Goal: Check status: Check status

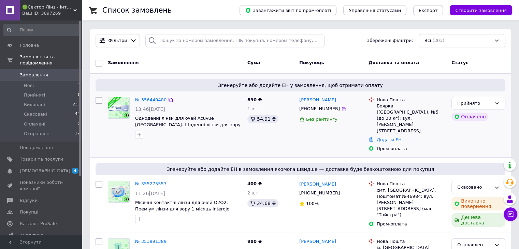
click at [154, 99] on link "№ 356440480" at bounding box center [150, 99] width 31 height 5
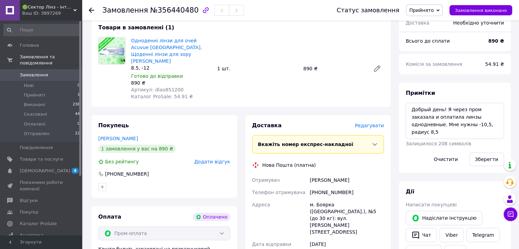
scroll to position [273, 0]
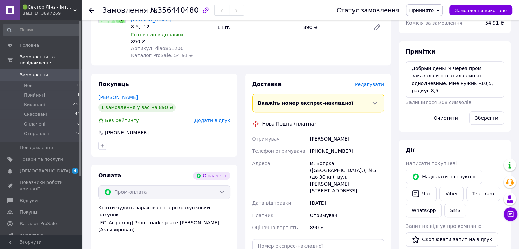
click at [325, 146] on div "[PHONE_NUMBER]" at bounding box center [346, 151] width 77 height 12
copy div "380674684129"
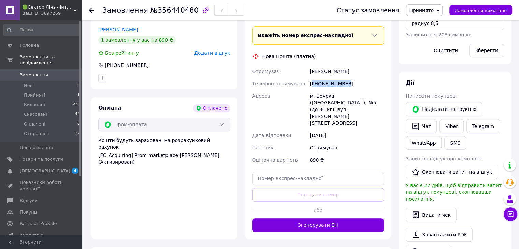
scroll to position [341, 0]
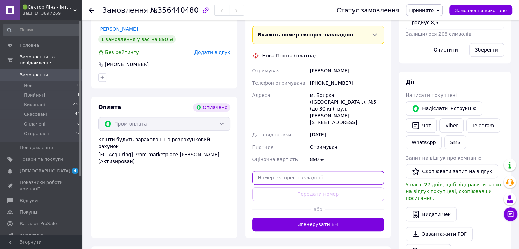
click at [280, 171] on input "text" at bounding box center [318, 178] width 132 height 14
paste input "20451225350642"
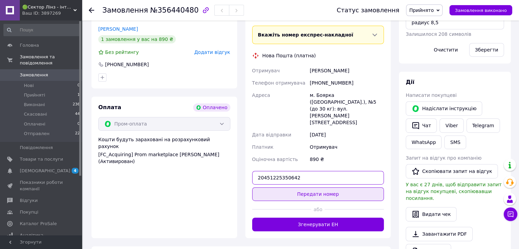
type input "20451225350642"
click at [293, 187] on button "Передати номер" at bounding box center [318, 194] width 132 height 14
